Goal: Information Seeking & Learning: Learn about a topic

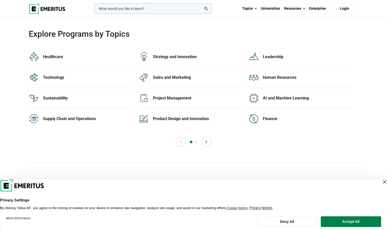
scroll to position [1027, 0]
click at [47, 97] on div "Sustainability 13 Programs" at bounding box center [88, 98] width 90 height 10
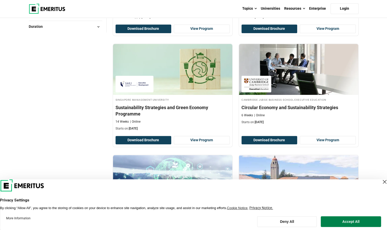
scroll to position [155, 0]
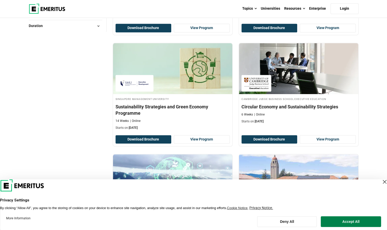
click at [381, 184] on div "Close Layer" at bounding box center [384, 181] width 7 height 7
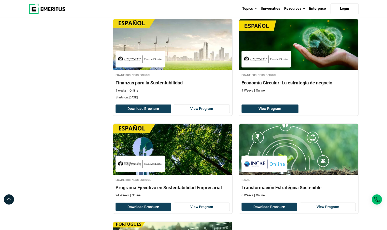
scroll to position [503, 0]
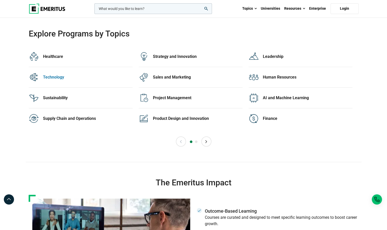
click at [51, 78] on div "Technology 36 Programs" at bounding box center [88, 77] width 90 height 10
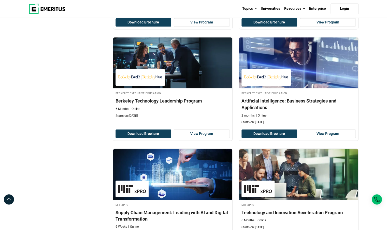
scroll to position [475, 0]
